Goal: Task Accomplishment & Management: Manage account settings

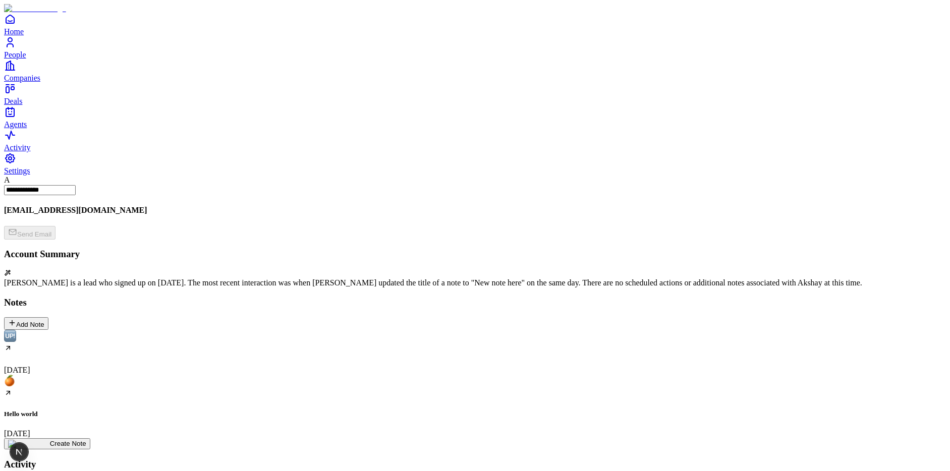
click at [44, 319] on div "Add Note" at bounding box center [26, 324] width 36 height 10
click at [305, 438] on div "[DATE]" at bounding box center [475, 460] width 942 height 44
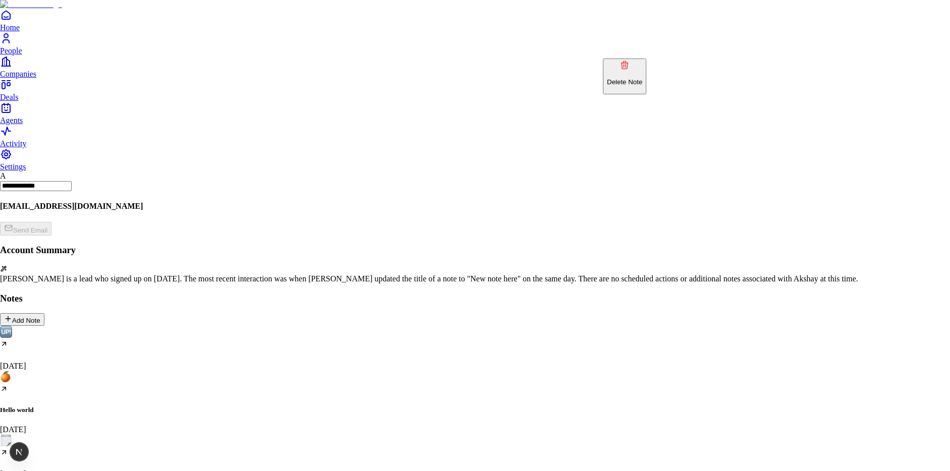
click at [642, 78] on p "Delete Note" at bounding box center [624, 82] width 35 height 8
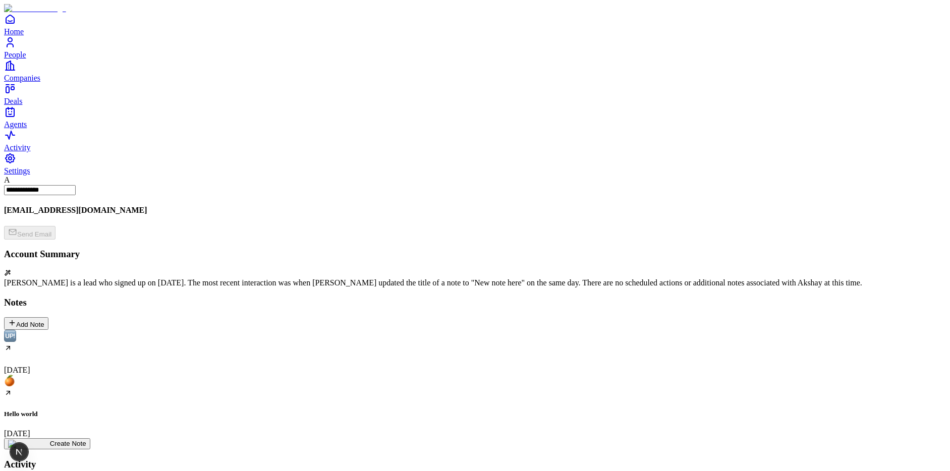
click at [203, 375] on div "Hello world [DATE]" at bounding box center [475, 407] width 942 height 64
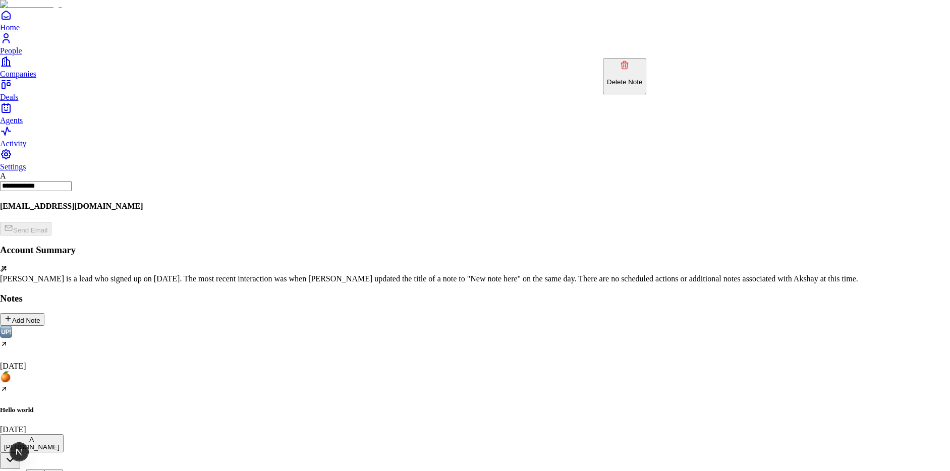
click at [642, 78] on p "Delete Note" at bounding box center [624, 82] width 35 height 8
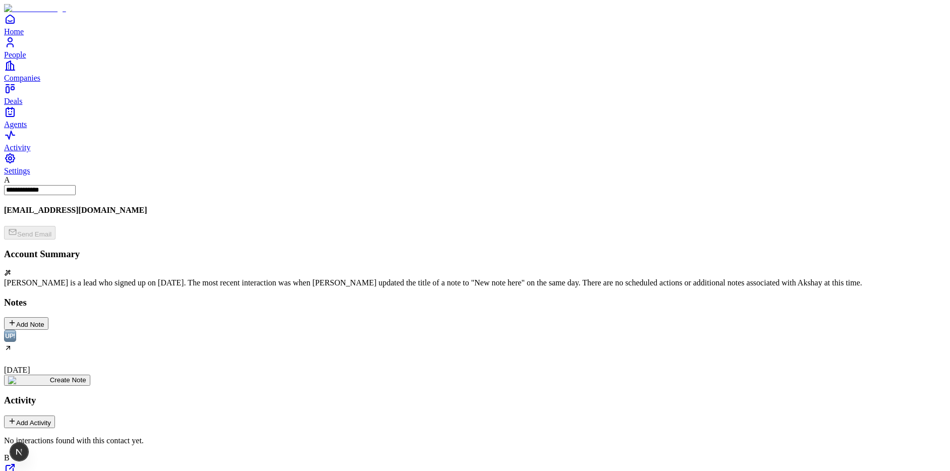
click at [80, 330] on div "[DATE]" at bounding box center [475, 352] width 942 height 44
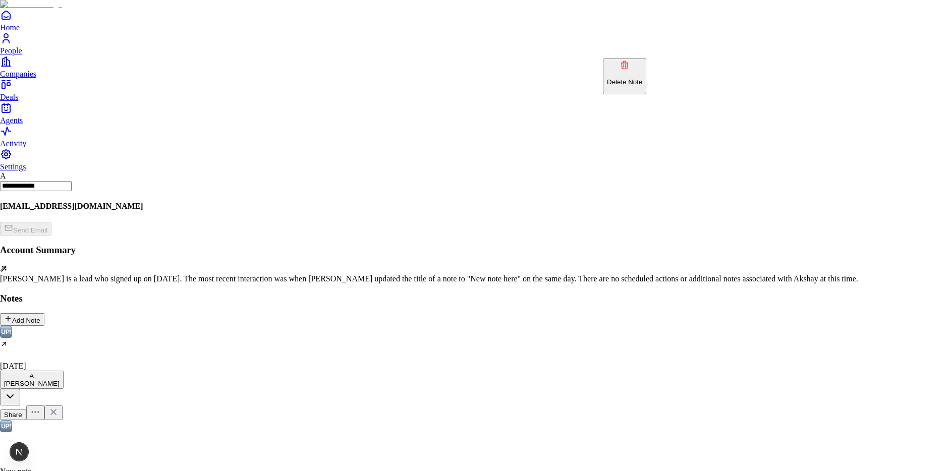
click at [643, 77] on button "Delete Note" at bounding box center [624, 77] width 43 height 36
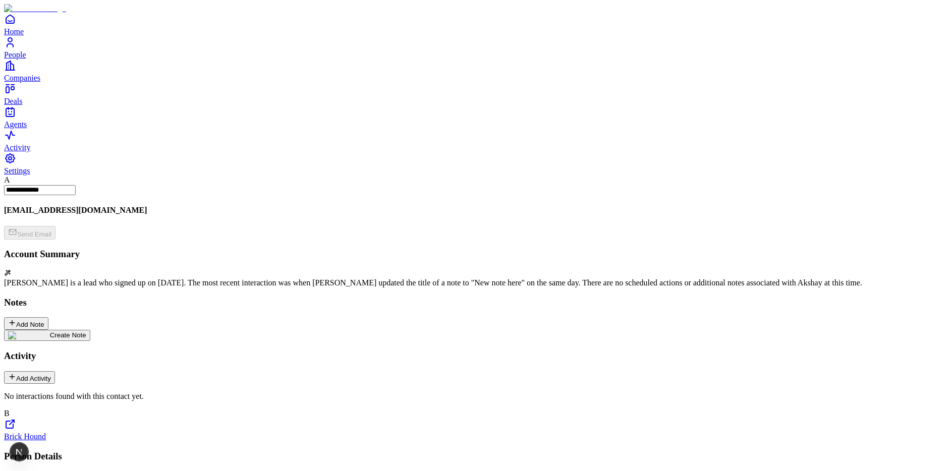
click at [44, 319] on div "Add Note" at bounding box center [26, 324] width 36 height 10
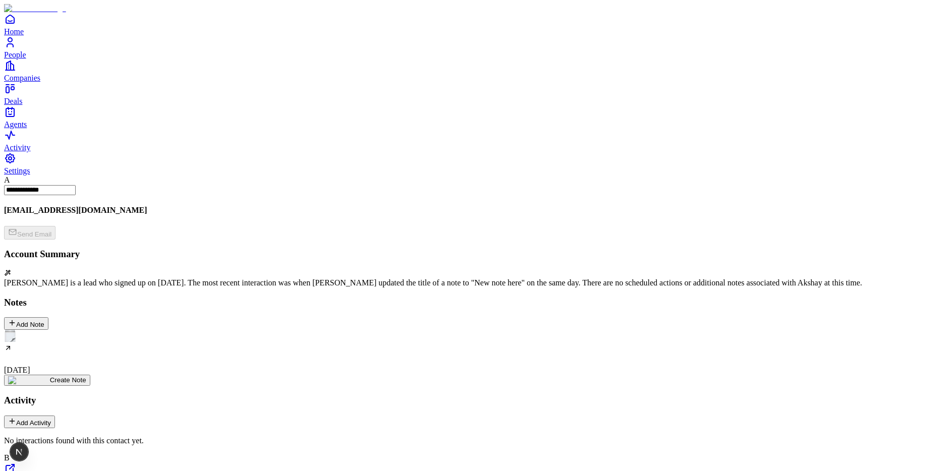
click at [102, 330] on div "[DATE]" at bounding box center [475, 352] width 942 height 44
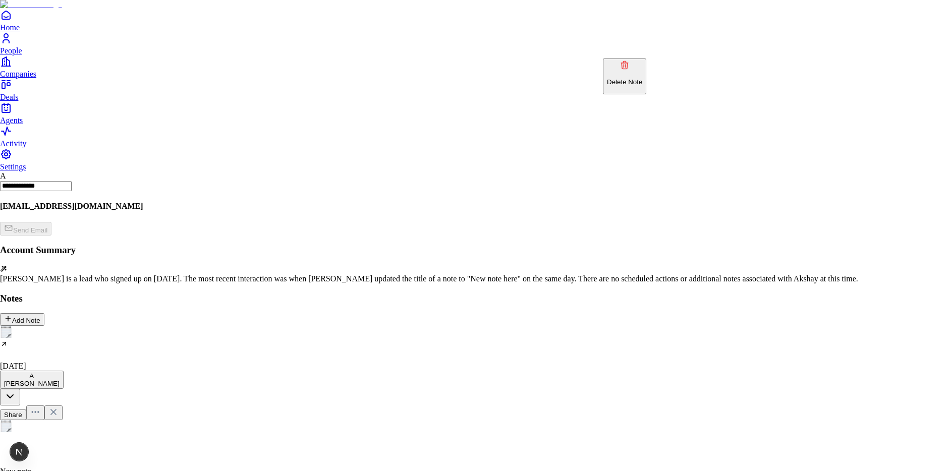
click at [636, 78] on p "Delete Note" at bounding box center [624, 82] width 35 height 8
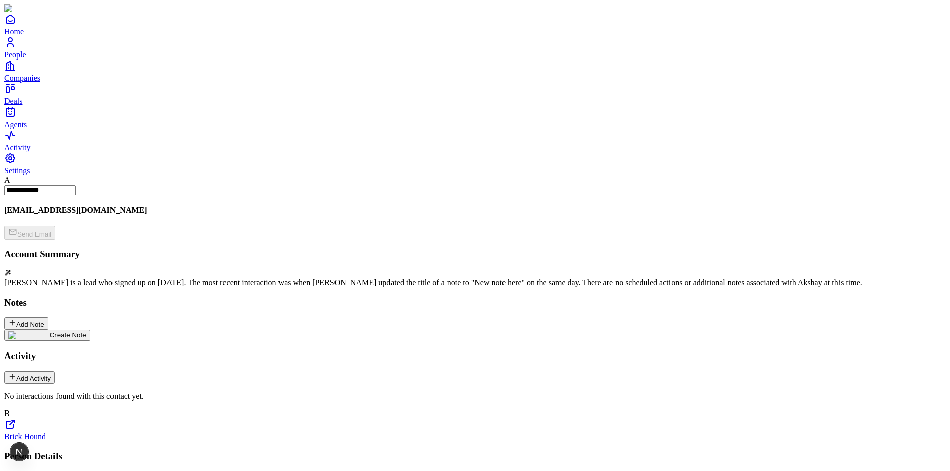
click at [50, 331] on img at bounding box center [29, 335] width 42 height 8
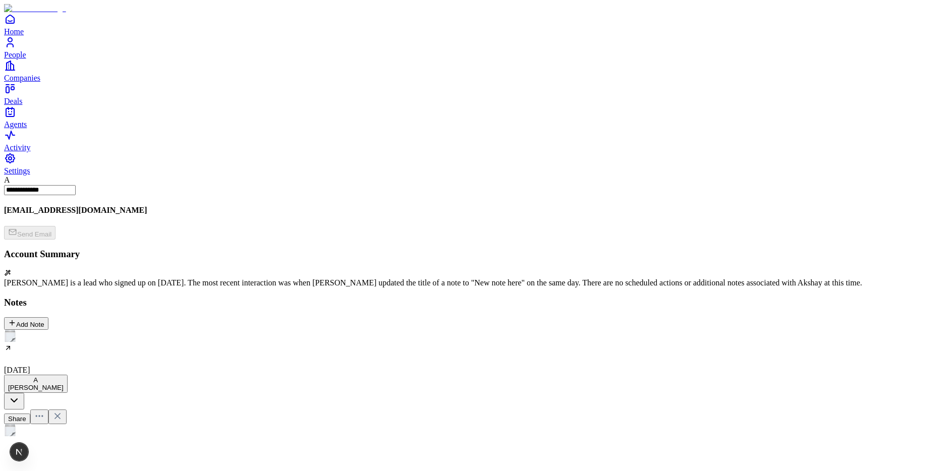
click at [379, 448] on h2 at bounding box center [475, 454] width 942 height 13
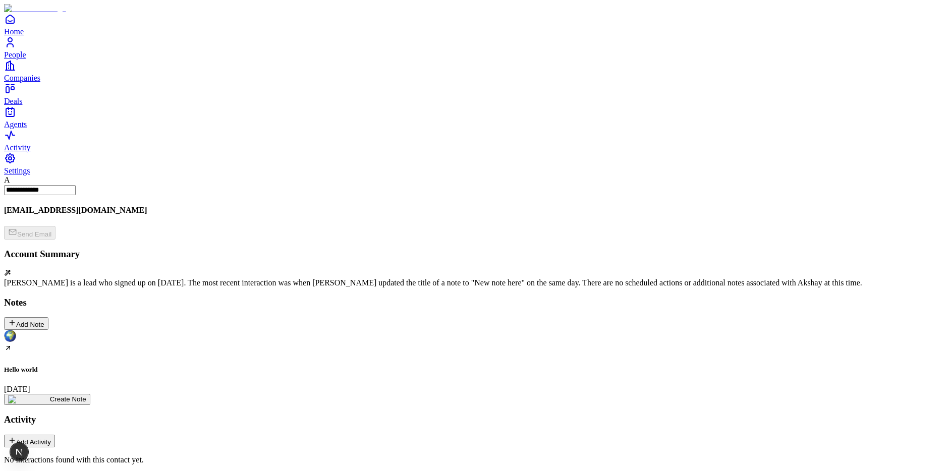
click at [80, 330] on div "Hello world [DATE]" at bounding box center [475, 362] width 942 height 64
click at [103, 330] on div "Hello world [DATE]" at bounding box center [475, 362] width 942 height 64
click at [63, 430] on icon at bounding box center [57, 435] width 10 height 10
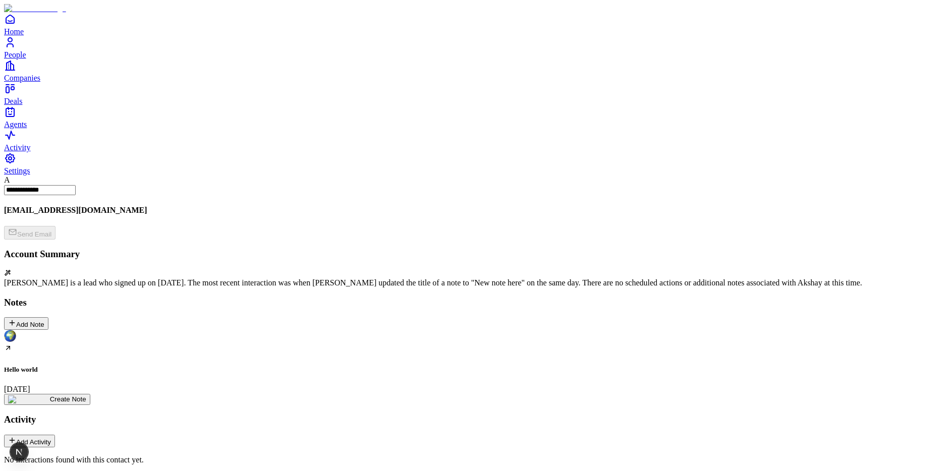
click at [114, 330] on div "Hello world [DATE]" at bounding box center [475, 362] width 942 height 64
click at [95, 330] on div "Hello world [DATE]" at bounding box center [475, 362] width 942 height 64
click at [343, 468] on h2 "**********" at bounding box center [173, 476] width 339 height 16
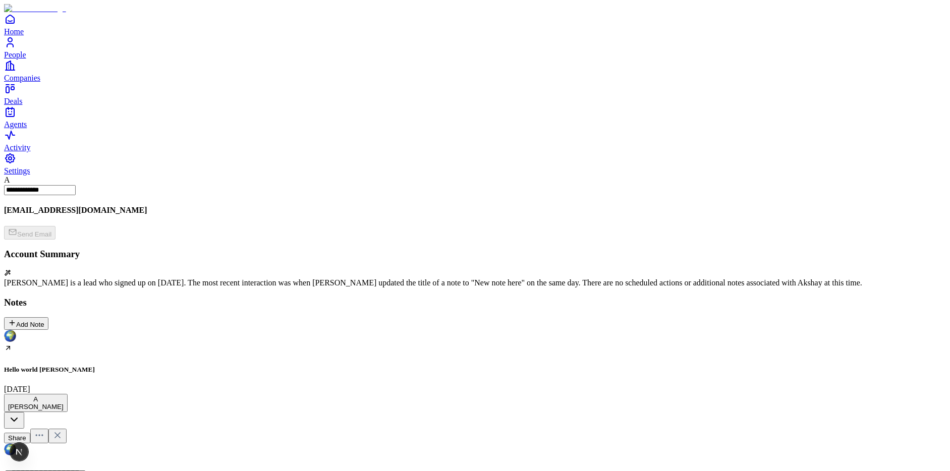
drag, startPoint x: 559, startPoint y: 171, endPoint x: 569, endPoint y: 176, distance: 11.1
click at [84, 330] on div "Hello world tittle August 11" at bounding box center [475, 362] width 942 height 64
click at [16, 443] on img "Select emoji" at bounding box center [10, 449] width 12 height 12
